Goal: Check status: Check status

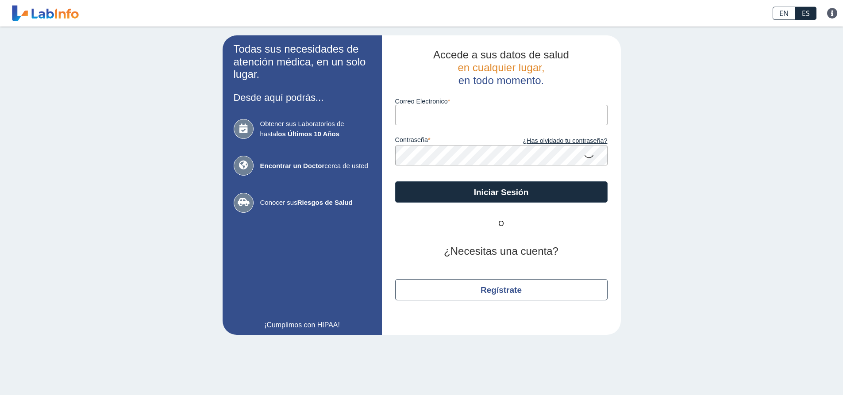
drag, startPoint x: 0, startPoint y: 0, endPoint x: 436, endPoint y: 116, distance: 451.3
click at [436, 116] on input "Correo Electronico" at bounding box center [501, 115] width 212 height 20
click at [395, 182] on button "Iniciar Sesión" at bounding box center [501, 192] width 212 height 21
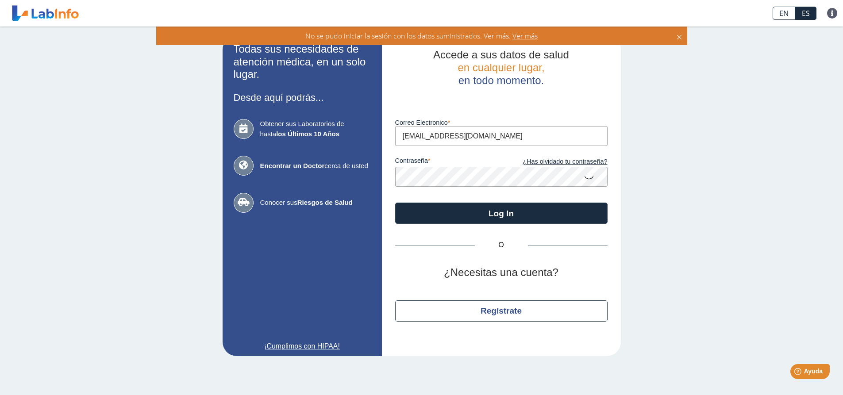
click at [697, 131] on div "Todas sus necesidades de atención médica, en un solo lugar. Desde aquí podrás..…" at bounding box center [421, 196] width 843 height 339
click at [589, 180] on icon at bounding box center [589, 177] width 11 height 17
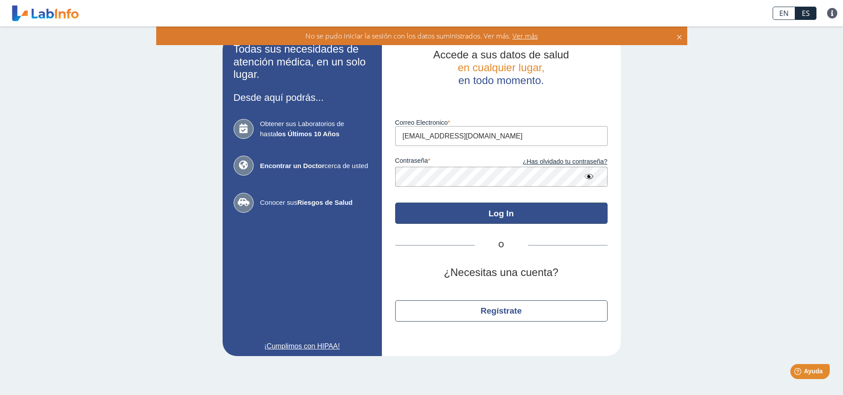
click at [463, 209] on button "Log In" at bounding box center [501, 213] width 212 height 21
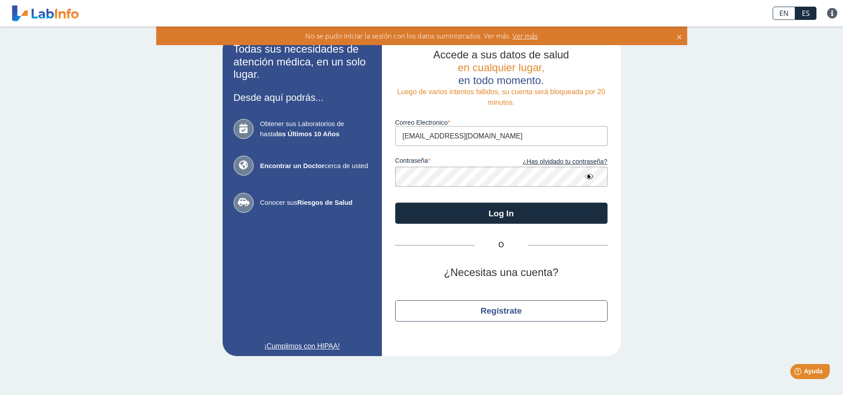
click at [395, 203] on button "Log In" at bounding box center [501, 213] width 212 height 21
click at [442, 134] on input "[EMAIL_ADDRESS][DOMAIN_NAME]" at bounding box center [501, 136] width 212 height 20
type input "[EMAIL_ADDRESS][DOMAIN_NAME]"
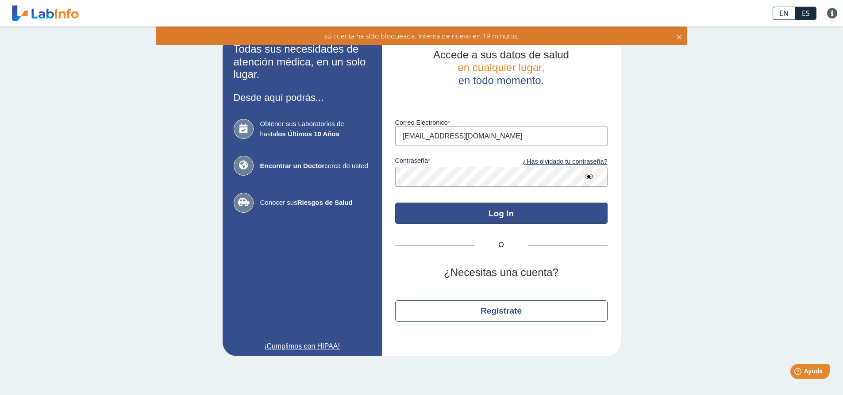
click at [414, 182] on form "Luego de varios intentos fallidos, su cuenta será bloqueada por 20 minutos. Cor…" at bounding box center [501, 155] width 212 height 137
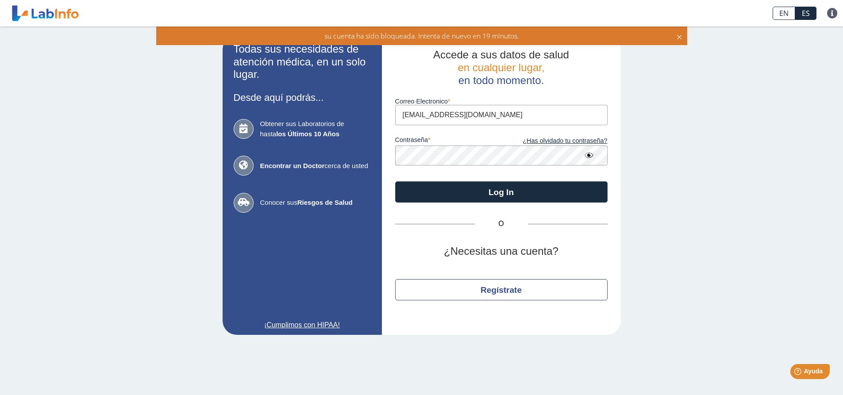
click at [385, 152] on div "Accede a sus datos de salud en cualquier lugar, en todo momento. Correo Electro…" at bounding box center [501, 185] width 239 height 300
click at [395, 182] on button "Log In" at bounding box center [501, 192] width 212 height 21
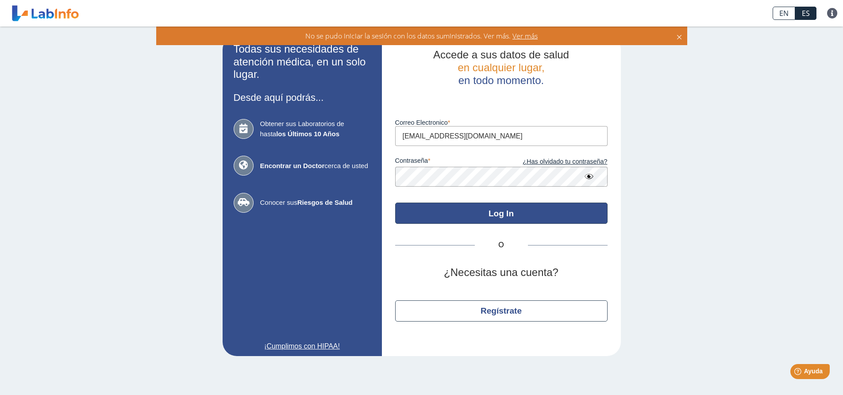
click at [468, 214] on button "Log In" at bounding box center [501, 213] width 212 height 21
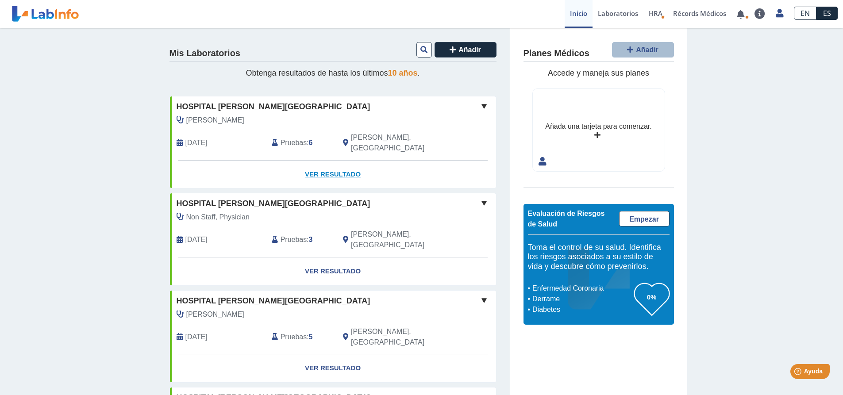
click at [311, 161] on link "Ver Resultado" at bounding box center [333, 175] width 326 height 28
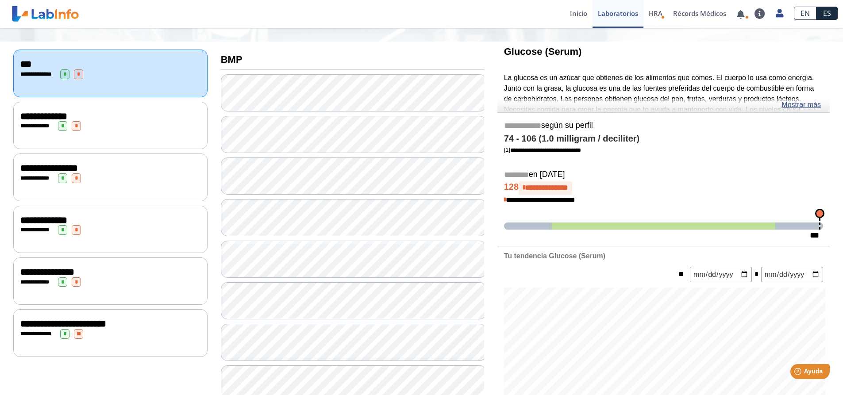
scroll to position [133, 0]
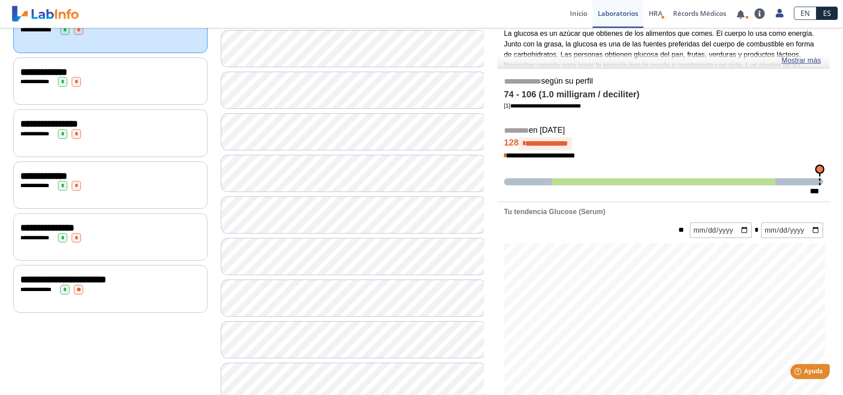
click at [77, 287] on span "**" at bounding box center [78, 290] width 9 height 10
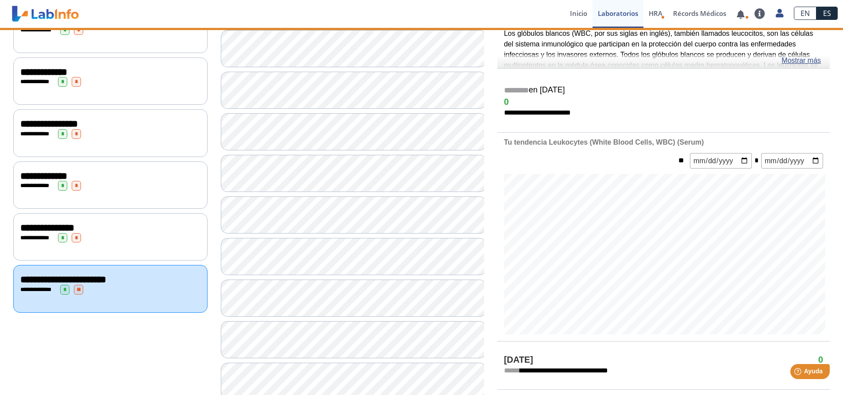
click at [64, 285] on span "*" at bounding box center [64, 290] width 9 height 10
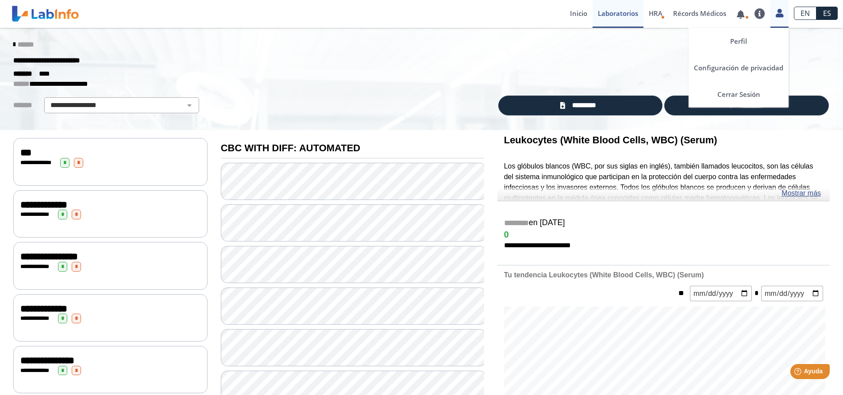
click at [780, 13] on icon at bounding box center [780, 13] width 8 height 7
click at [742, 92] on link "Cerrar Sesión" at bounding box center [739, 94] width 100 height 27
